Goal: Complete application form: Complete application form

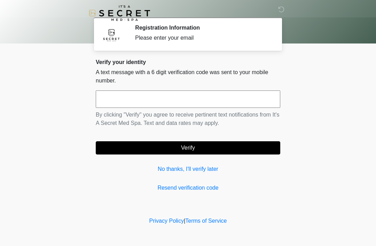
click at [182, 101] on input "text" at bounding box center [188, 99] width 185 height 17
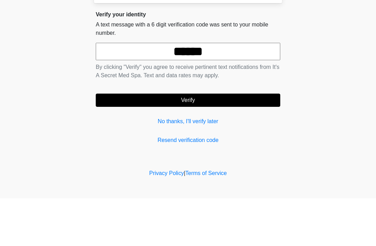
type input "******"
click at [207, 142] on button "Verify" at bounding box center [188, 148] width 185 height 13
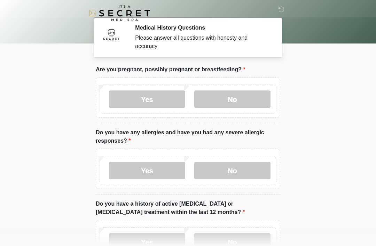
click at [242, 102] on label "No" at bounding box center [232, 99] width 76 height 17
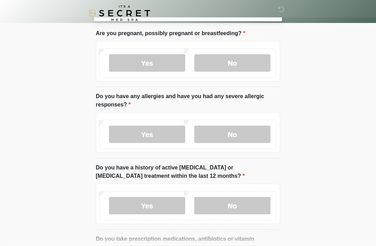
scroll to position [44, 0]
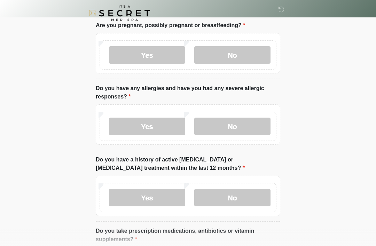
click at [244, 125] on label "No" at bounding box center [232, 126] width 76 height 17
click at [249, 195] on label "No" at bounding box center [232, 197] width 76 height 17
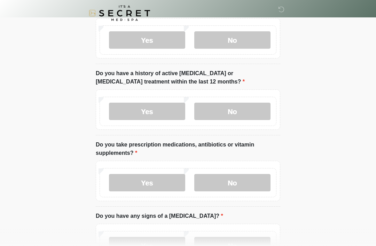
scroll to position [137, 0]
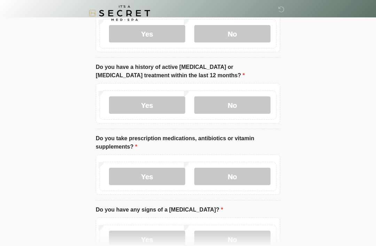
click at [153, 174] on label "Yes" at bounding box center [147, 176] width 76 height 17
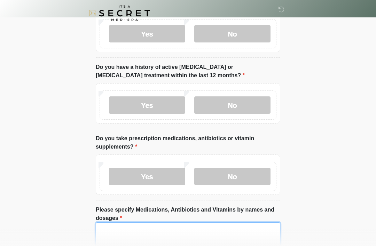
click at [165, 230] on textarea "Please specify Medications, Antibiotics and Vitamins by names and dosages" at bounding box center [188, 238] width 185 height 30
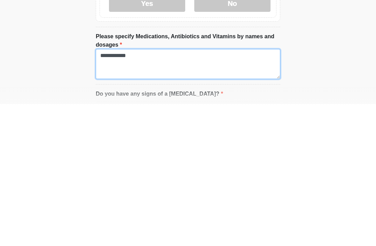
type textarea "**********"
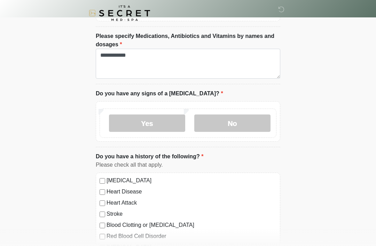
click at [238, 124] on label "No" at bounding box center [232, 123] width 76 height 17
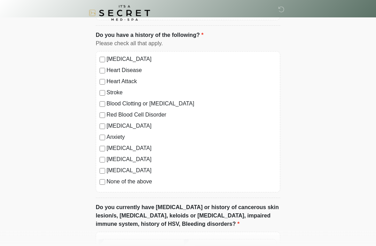
scroll to position [455, 0]
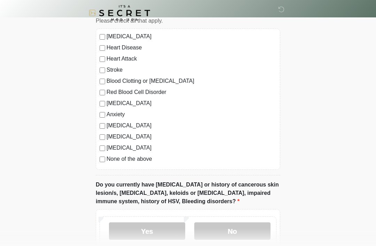
click at [143, 151] on label "[MEDICAL_DATA]" at bounding box center [192, 148] width 170 height 8
click at [117, 146] on label "[MEDICAL_DATA]" at bounding box center [192, 148] width 170 height 8
click at [128, 160] on label "None of the above" at bounding box center [192, 159] width 170 height 8
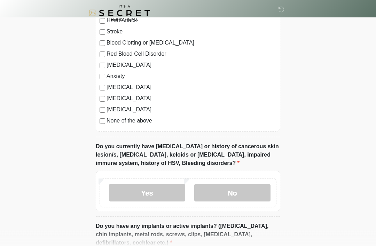
scroll to position [494, 0]
click at [246, 192] on label "No" at bounding box center [232, 192] width 76 height 17
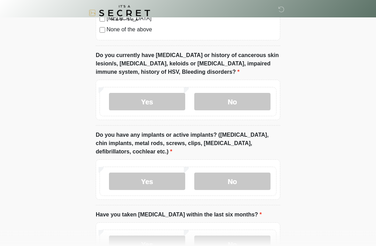
scroll to position [586, 0]
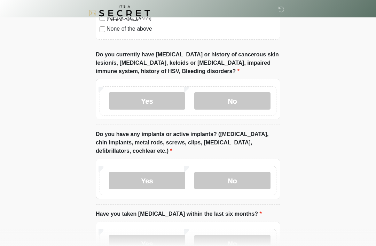
click at [252, 174] on label "No" at bounding box center [232, 180] width 76 height 17
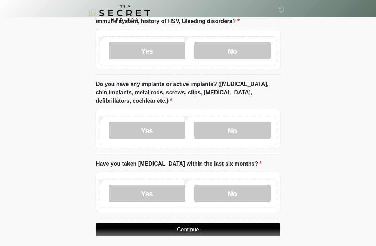
scroll to position [640, 0]
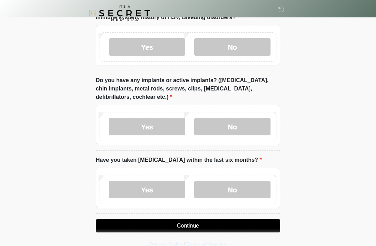
click at [248, 188] on label "No" at bounding box center [232, 189] width 76 height 17
click at [225, 225] on button "Continue" at bounding box center [188, 226] width 185 height 13
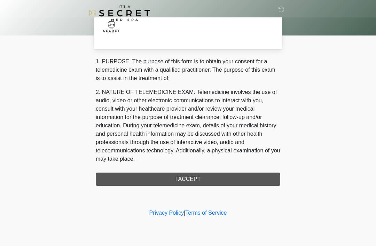
scroll to position [0, 0]
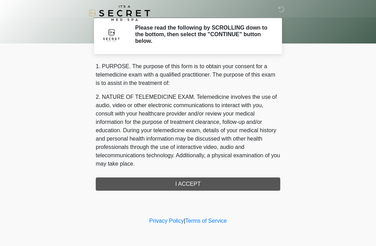
click at [230, 184] on div "1. PURPOSE. The purpose of this form is to obtain your consent for a telemedici…" at bounding box center [188, 126] width 185 height 129
click at [185, 180] on div "1. PURPOSE. The purpose of this form is to obtain your consent for a telemedici…" at bounding box center [188, 126] width 185 height 129
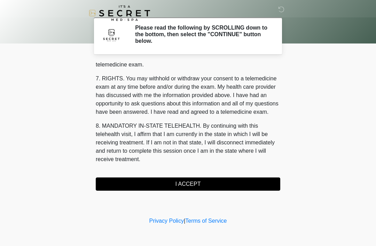
scroll to position [297, 0]
click at [201, 184] on button "I ACCEPT" at bounding box center [188, 184] width 185 height 13
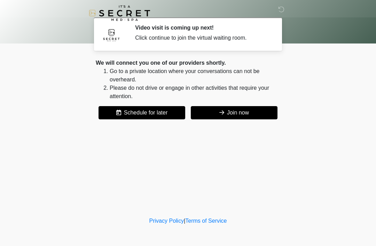
click at [249, 112] on button "Join now" at bounding box center [234, 112] width 87 height 13
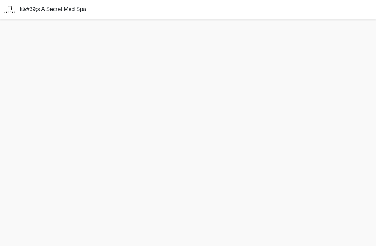
scroll to position [22, 0]
